Goal: Check status: Check status

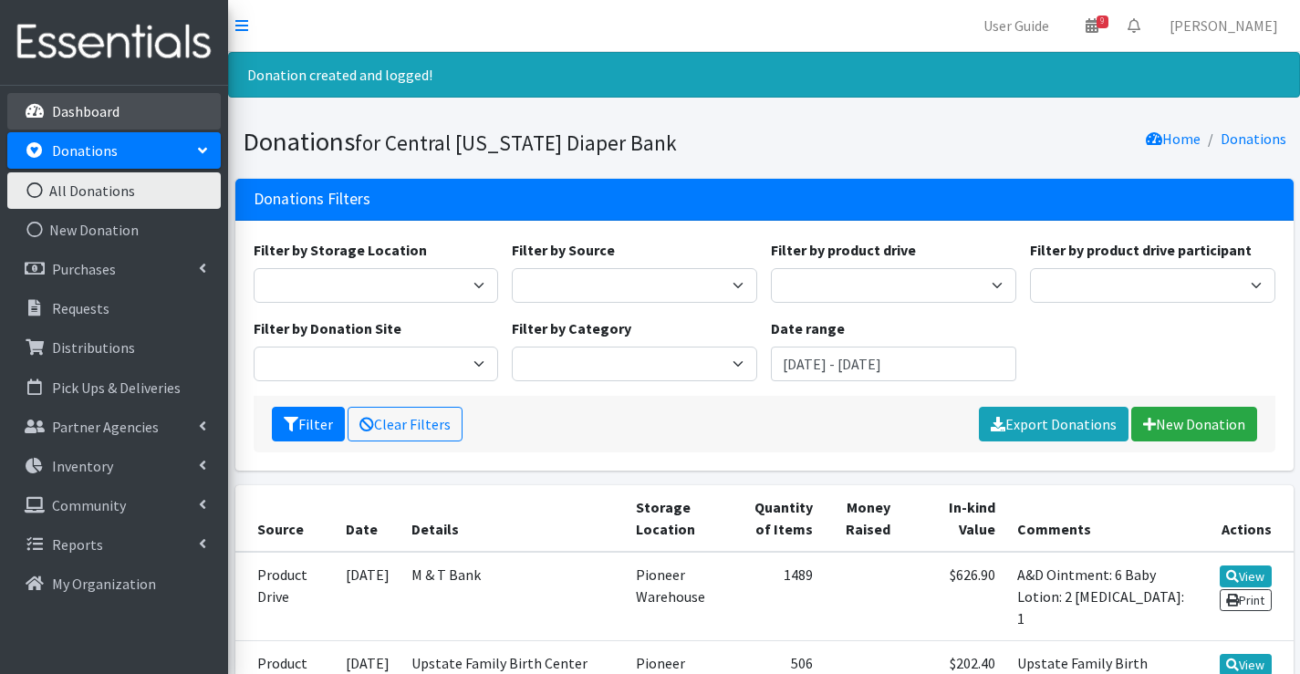
click at [124, 116] on link "Dashboard" at bounding box center [114, 111] width 214 height 37
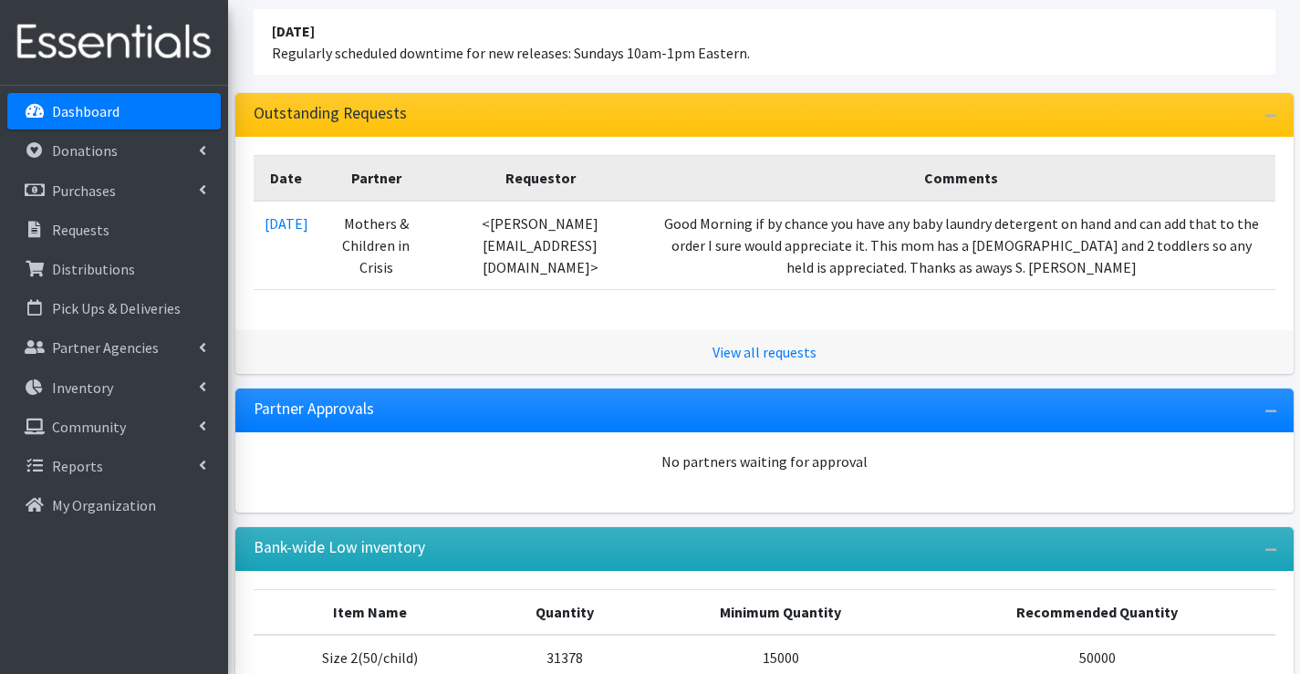
scroll to position [183, 0]
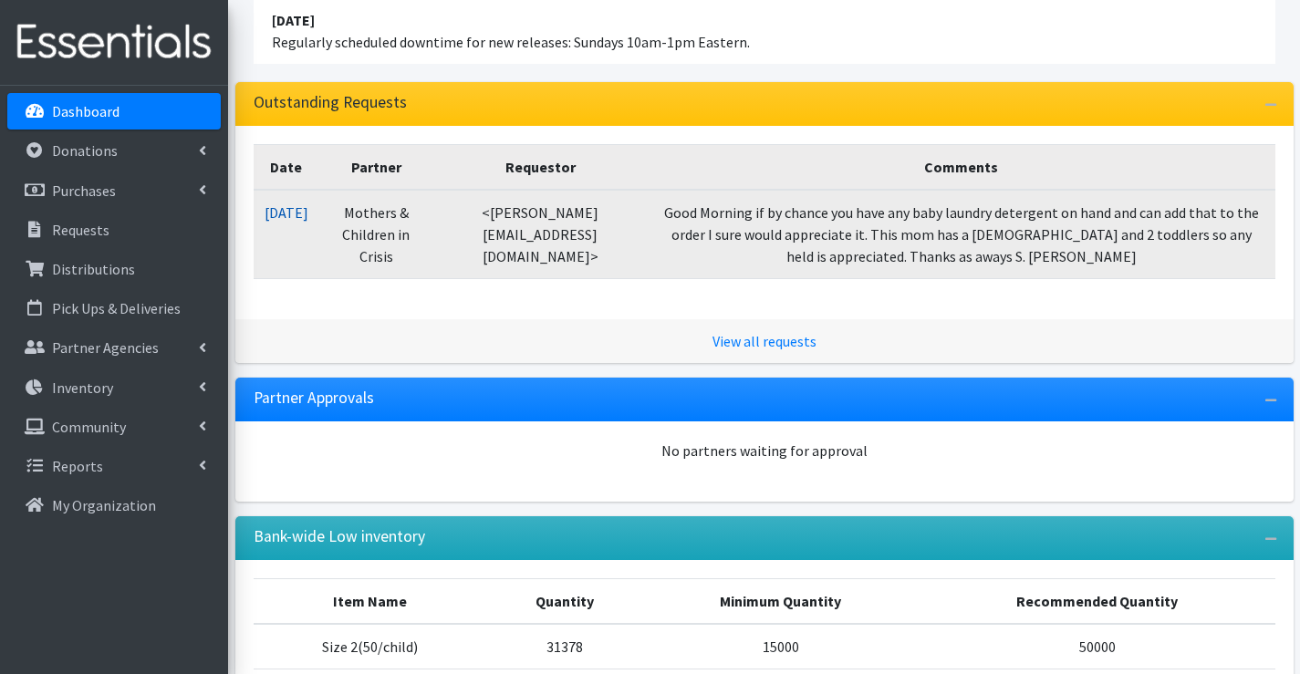
click at [305, 214] on link "09/16/2025" at bounding box center [287, 213] width 44 height 18
